Goal: Find specific page/section: Find specific page/section

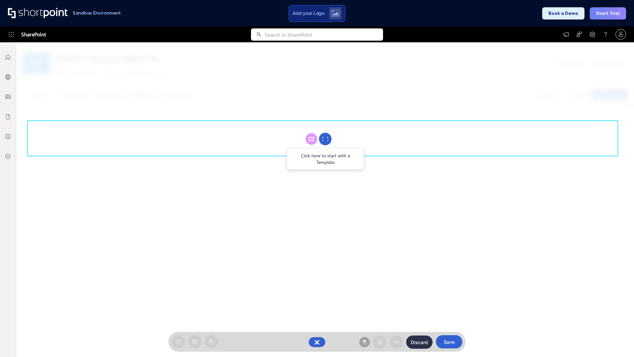
click at [325, 139] on circle at bounding box center [325, 139] width 13 height 13
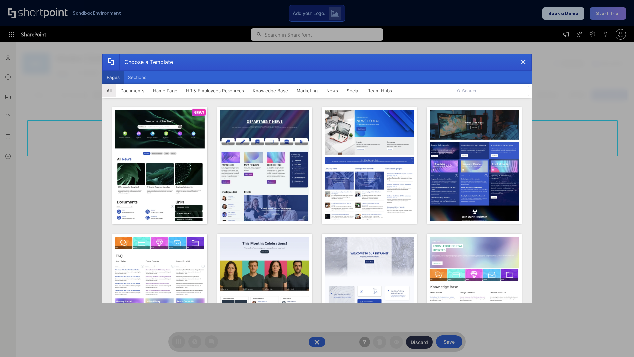
click at [113, 77] on button "Pages" at bounding box center [112, 77] width 21 height 13
type input "News Portal 3"
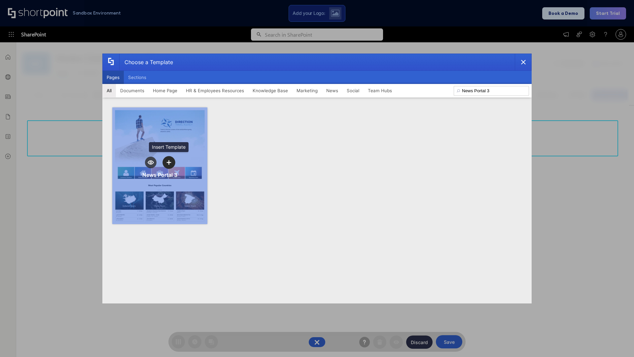
click at [169, 162] on icon "template selector" at bounding box center [168, 162] width 5 height 5
